Goal: Go to known website: Go to known website

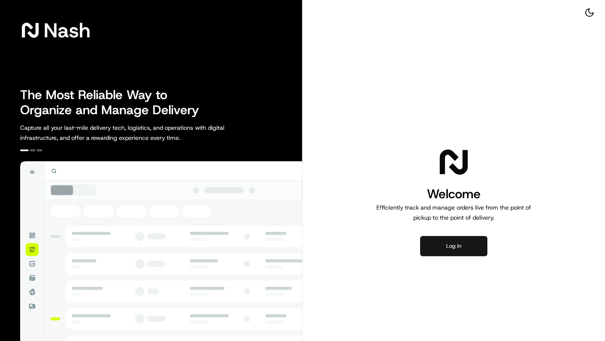
click at [455, 253] on button "Log in" at bounding box center [453, 246] width 67 height 20
